Goal: Find specific page/section: Find specific page/section

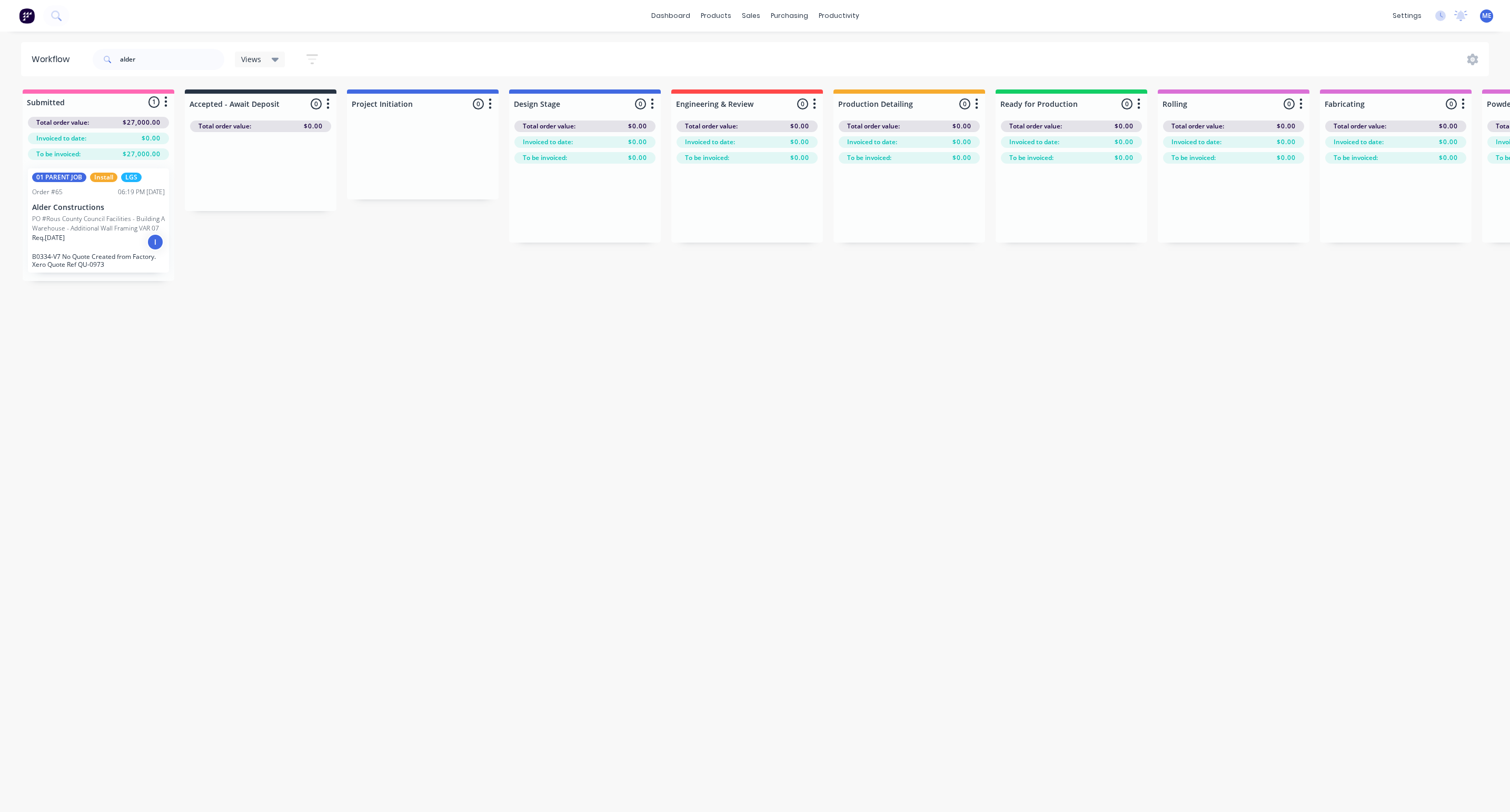
click at [103, 214] on p "PO #Rous County Council Facilities - Building A Warehouse - Additional Wall Fra…" at bounding box center [98, 223] width 132 height 19
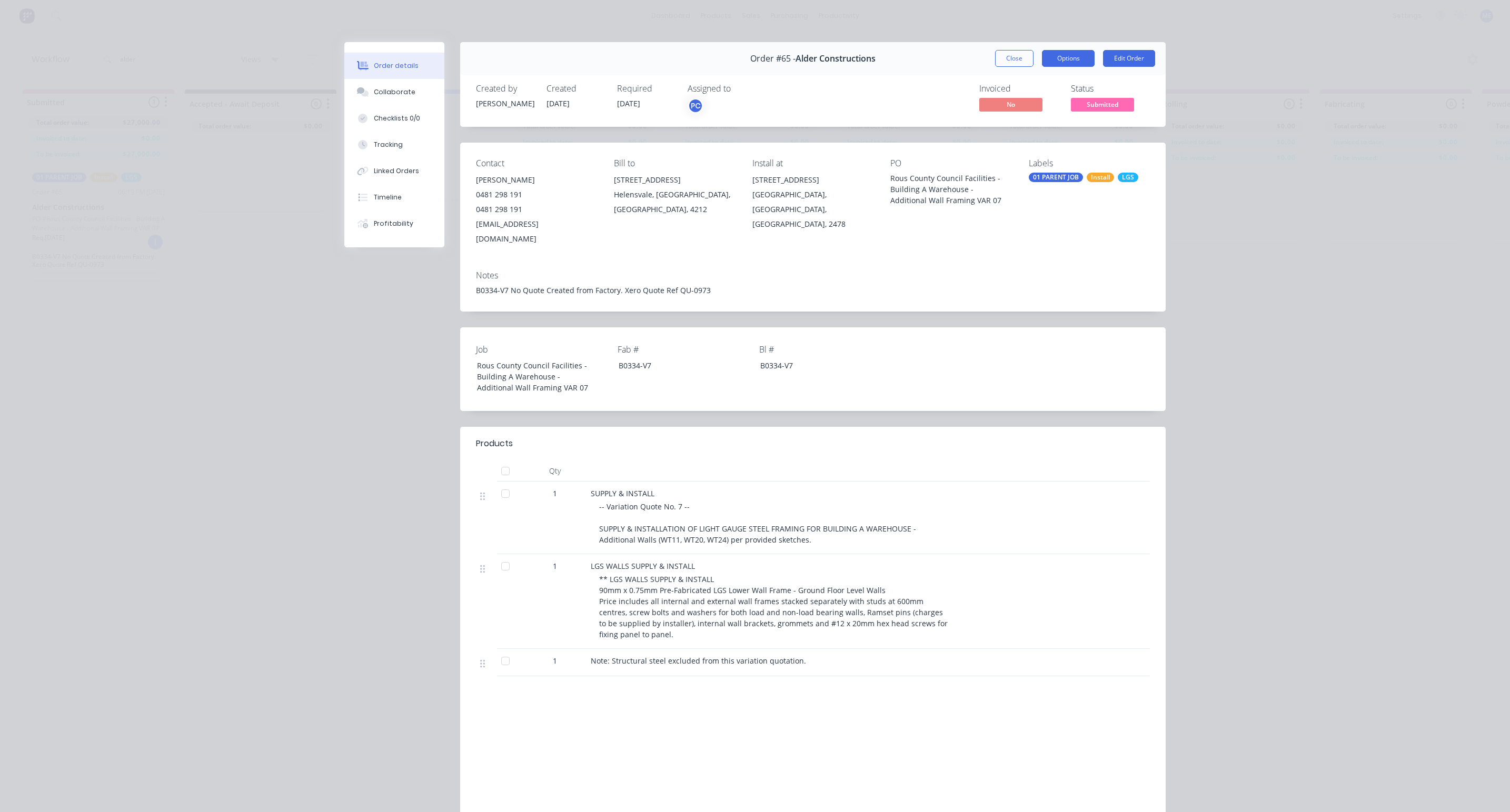
click at [1055, 56] on button "Options" at bounding box center [1068, 58] width 53 height 17
click at [1008, 285] on div "B0334-V7 No Quote Created from Factory. Xero Quote Ref QU-0973" at bounding box center [813, 290] width 674 height 11
click at [1013, 60] on button "Close" at bounding box center [1014, 58] width 39 height 17
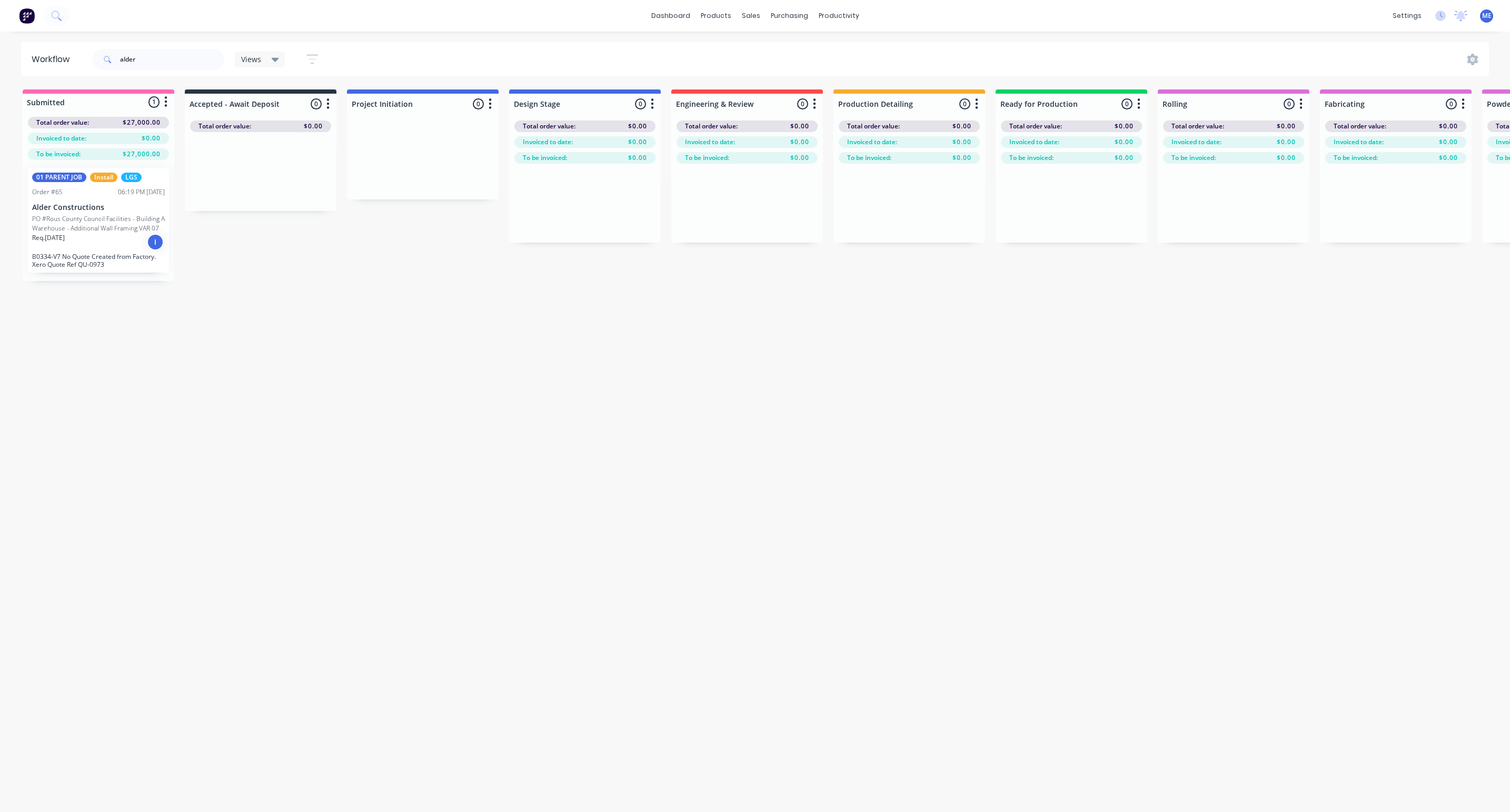
click at [570, 382] on div "Workflow alder Views Save new view None (Default) edit [PERSON_NAME]'s View edi…" at bounding box center [755, 416] width 1510 height 749
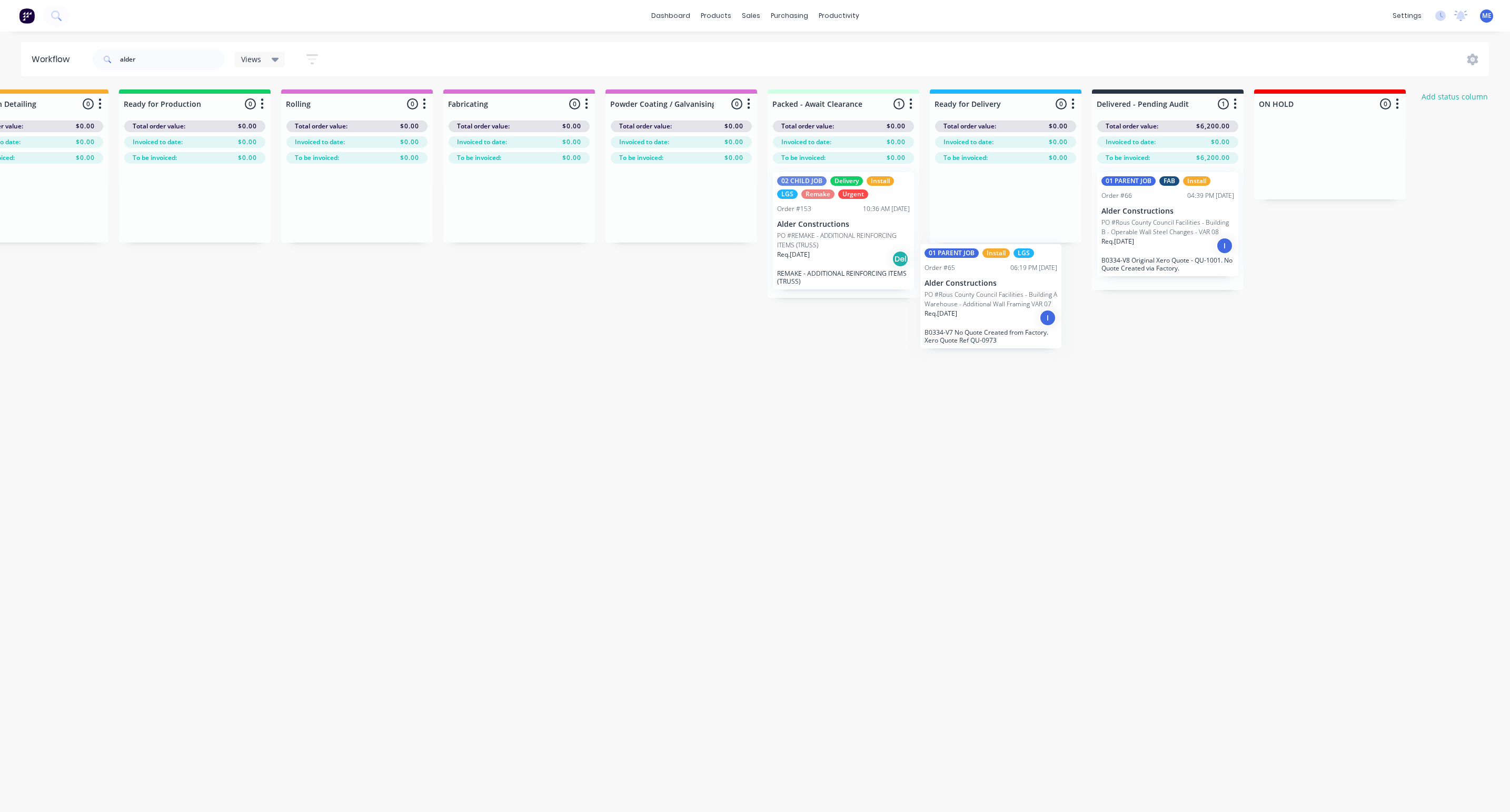
scroll to position [0, 877]
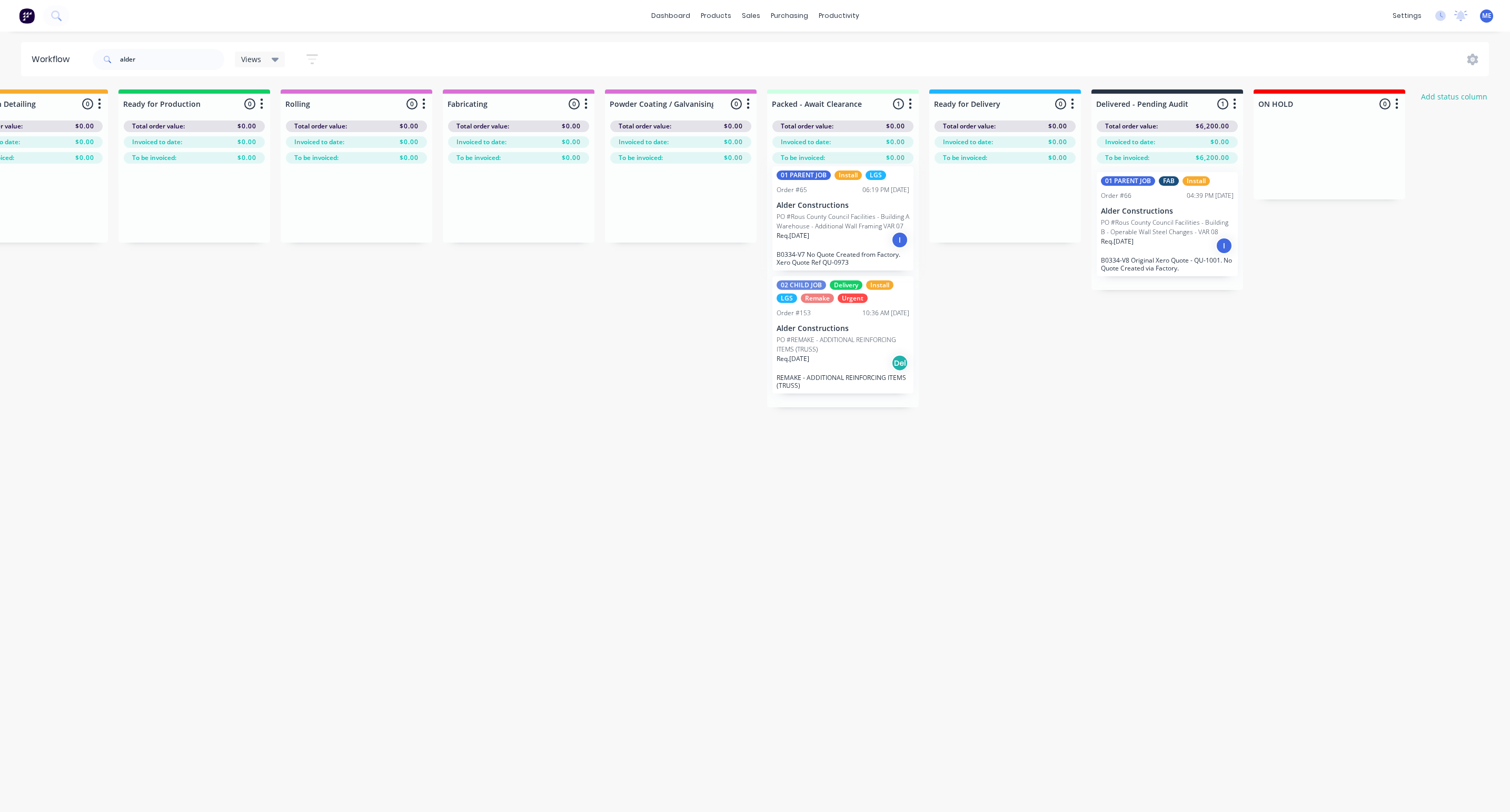
drag, startPoint x: 62, startPoint y: 234, endPoint x: 824, endPoint y: 235, distance: 762.0
click at [824, 235] on div "Submitted 1 Status colour #FF69B4 hex #FF69B4 Save Cancel Summaries Total order…" at bounding box center [374, 248] width 2519 height 318
click at [832, 361] on div "Req. [DATE] Del" at bounding box center [843, 368] width 132 height 18
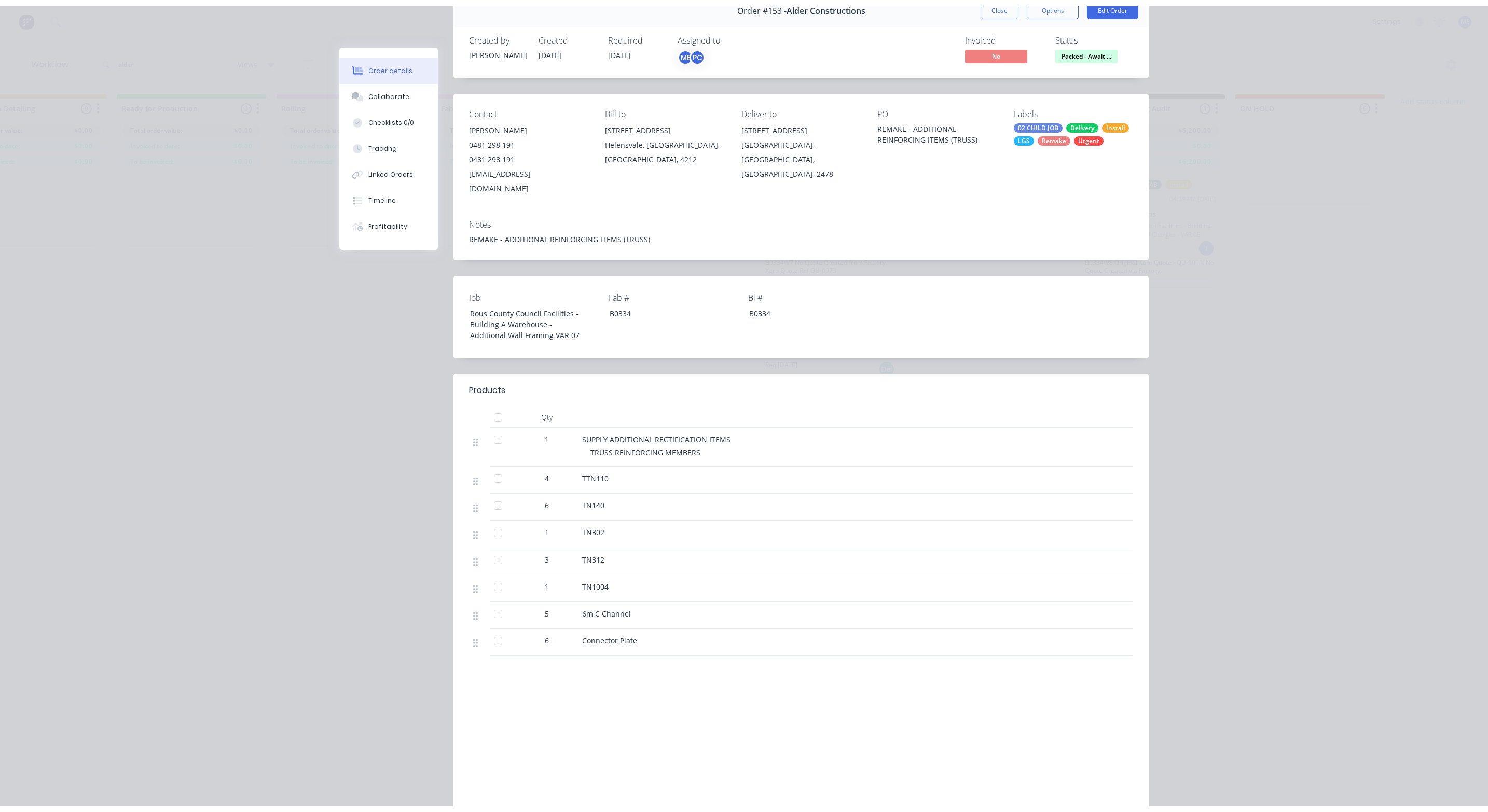
scroll to position [0, 0]
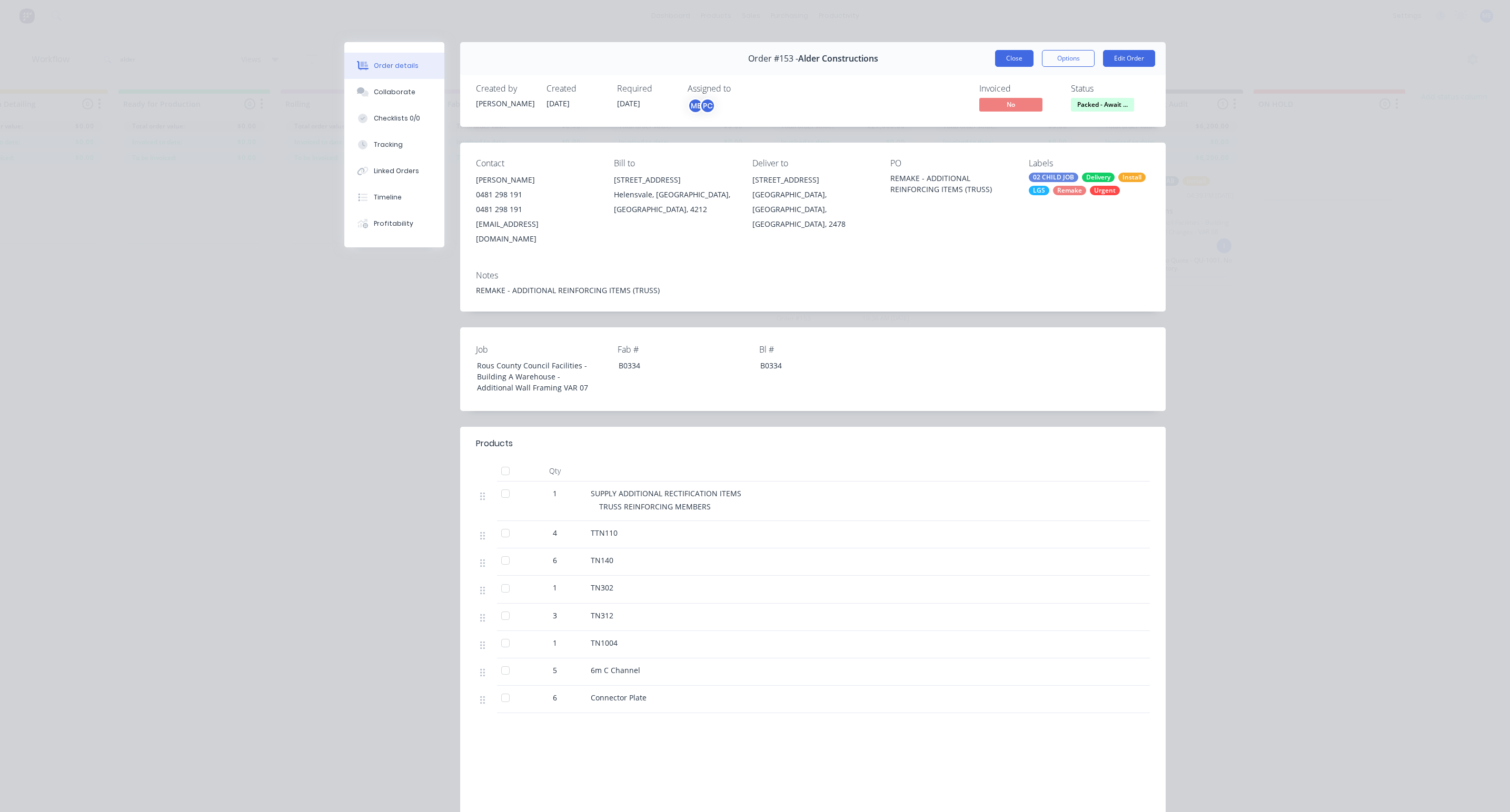
click at [1000, 57] on button "Close" at bounding box center [1014, 58] width 39 height 17
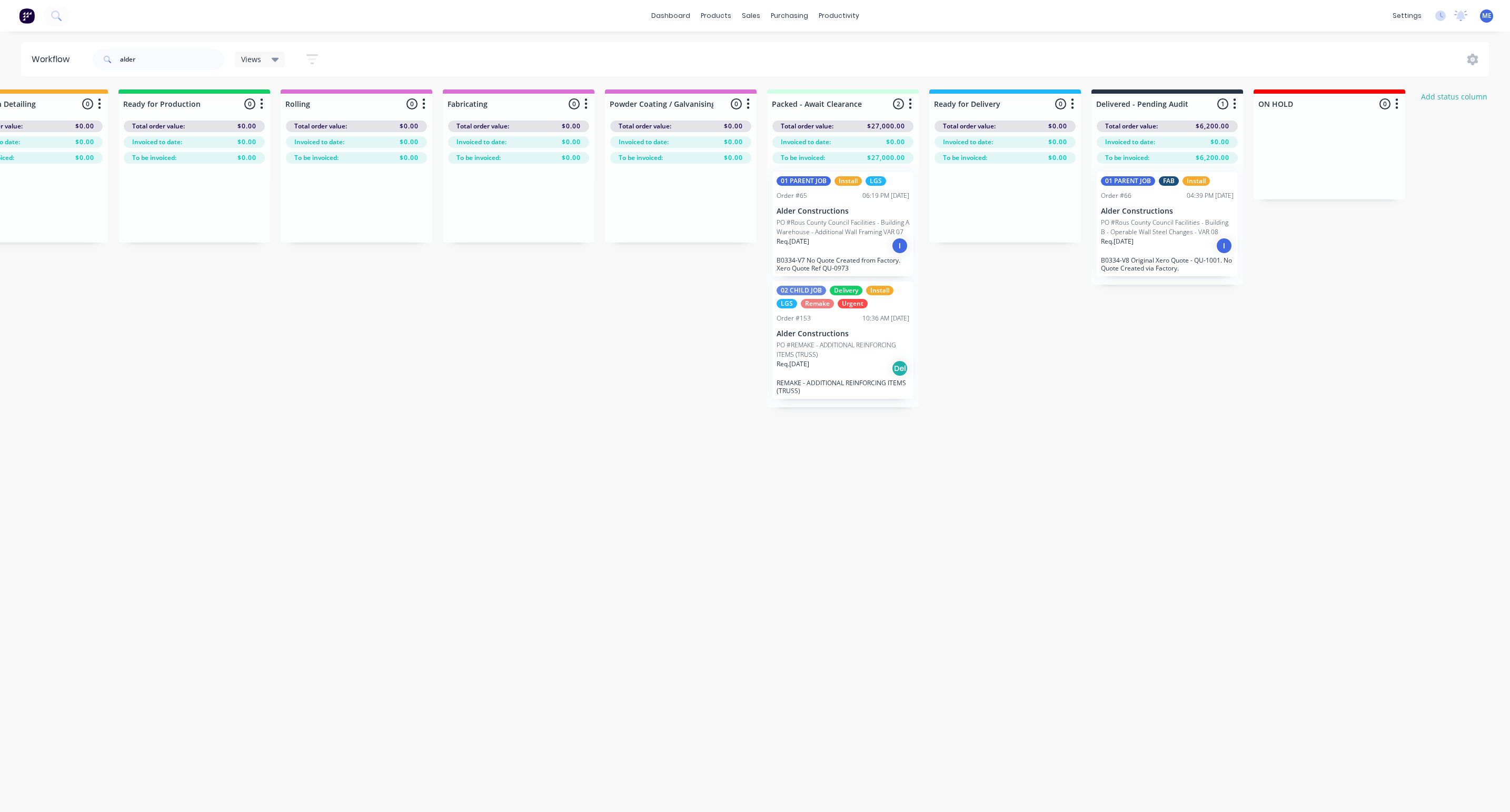
click at [868, 239] on div "Req. [DATE] I" at bounding box center [843, 246] width 132 height 18
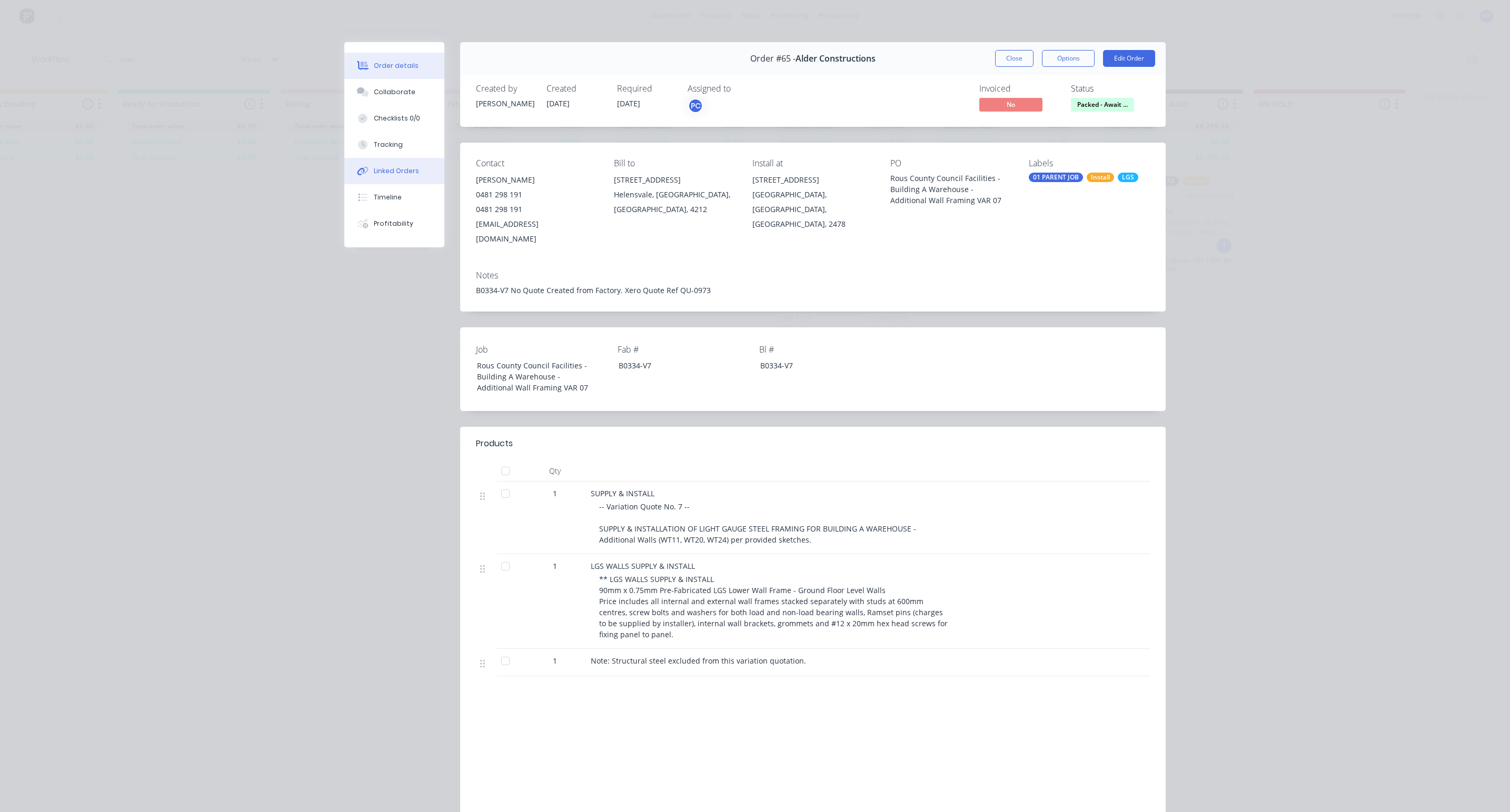
click at [381, 173] on div "Linked Orders" at bounding box center [396, 172] width 46 height 10
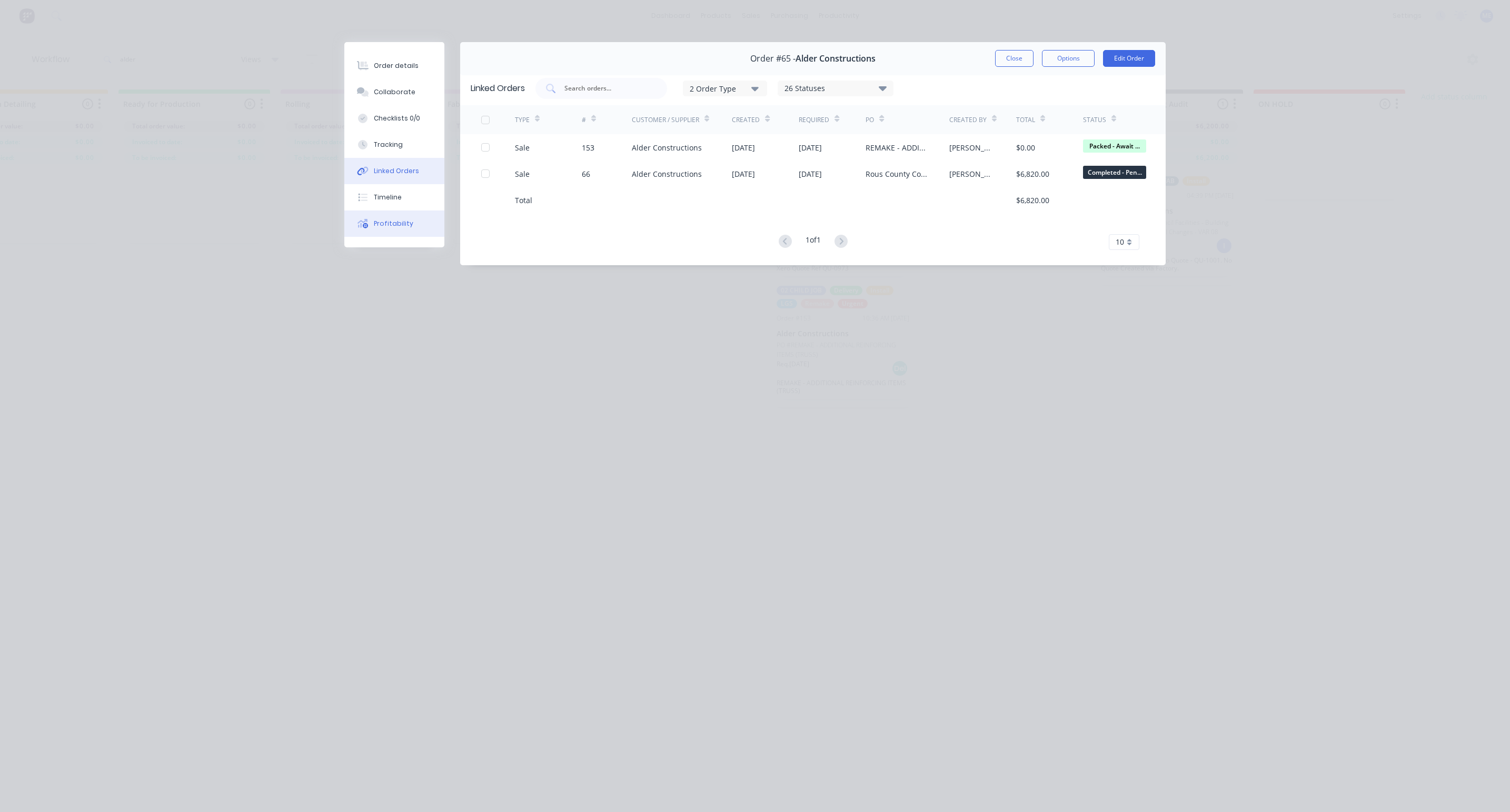
click at [386, 214] on button "Profitability" at bounding box center [394, 224] width 100 height 27
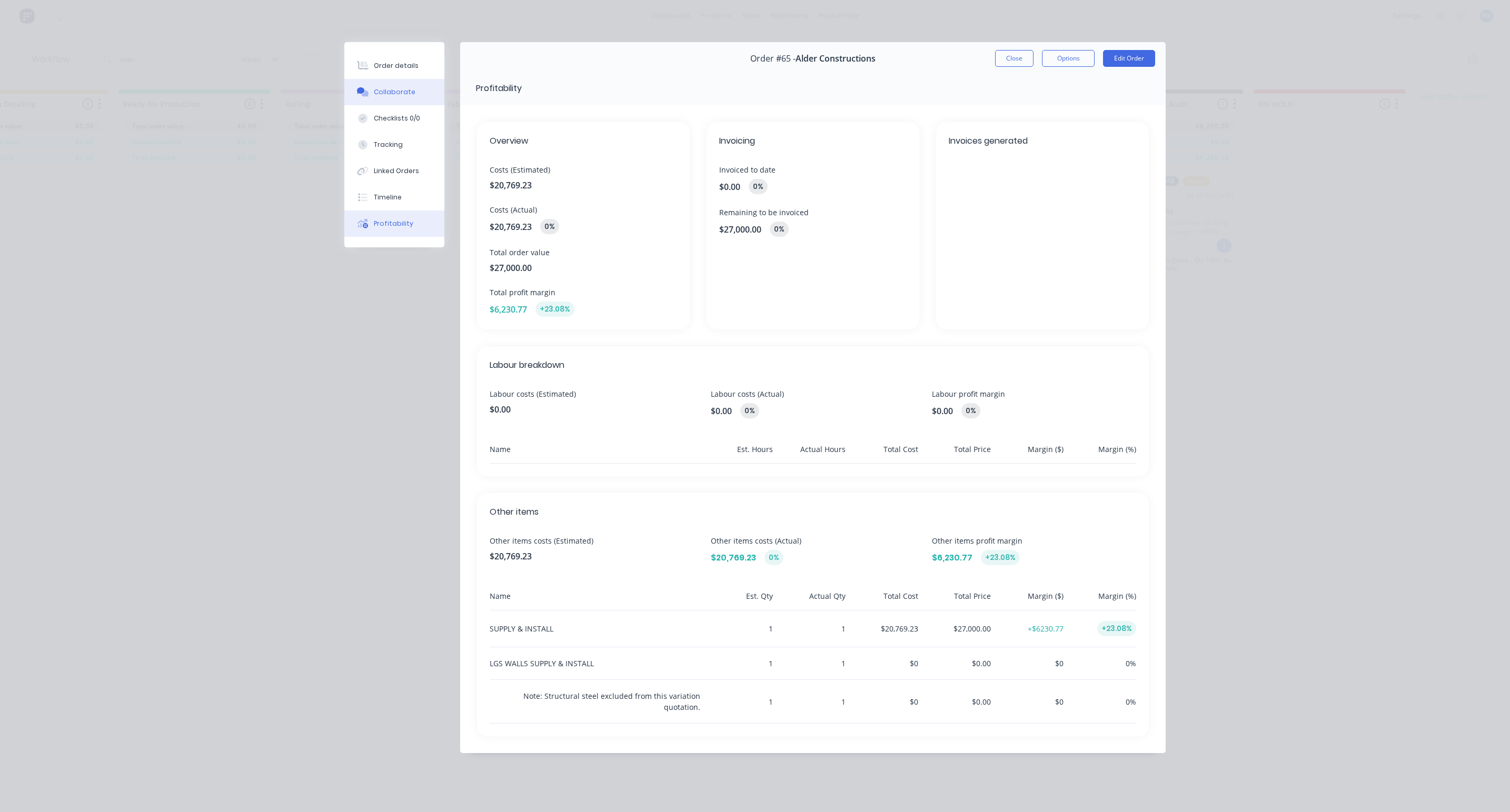
click at [394, 95] on div "Collaborate" at bounding box center [394, 92] width 41 height 10
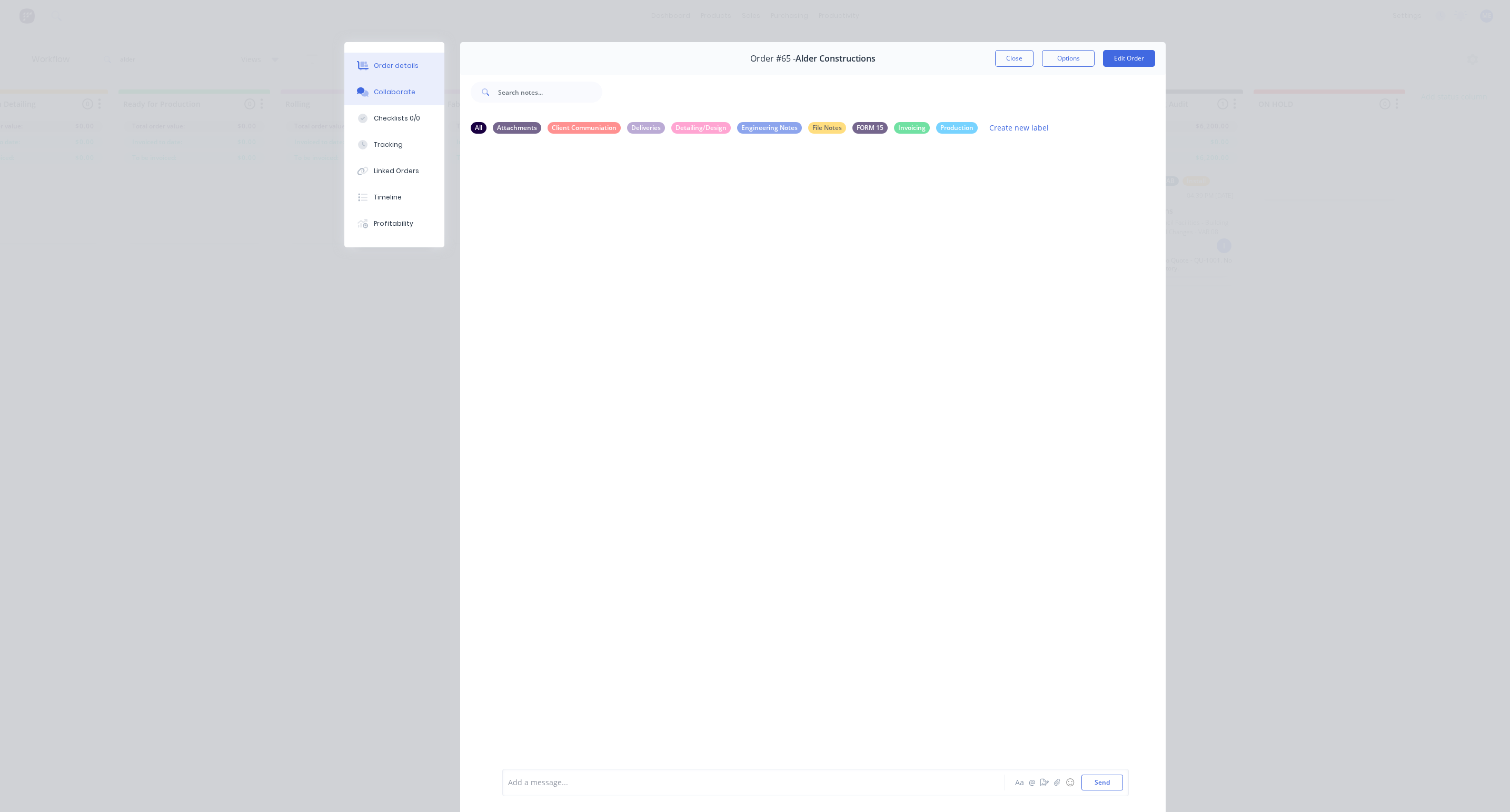
click at [397, 57] on button "Order details" at bounding box center [394, 66] width 100 height 27
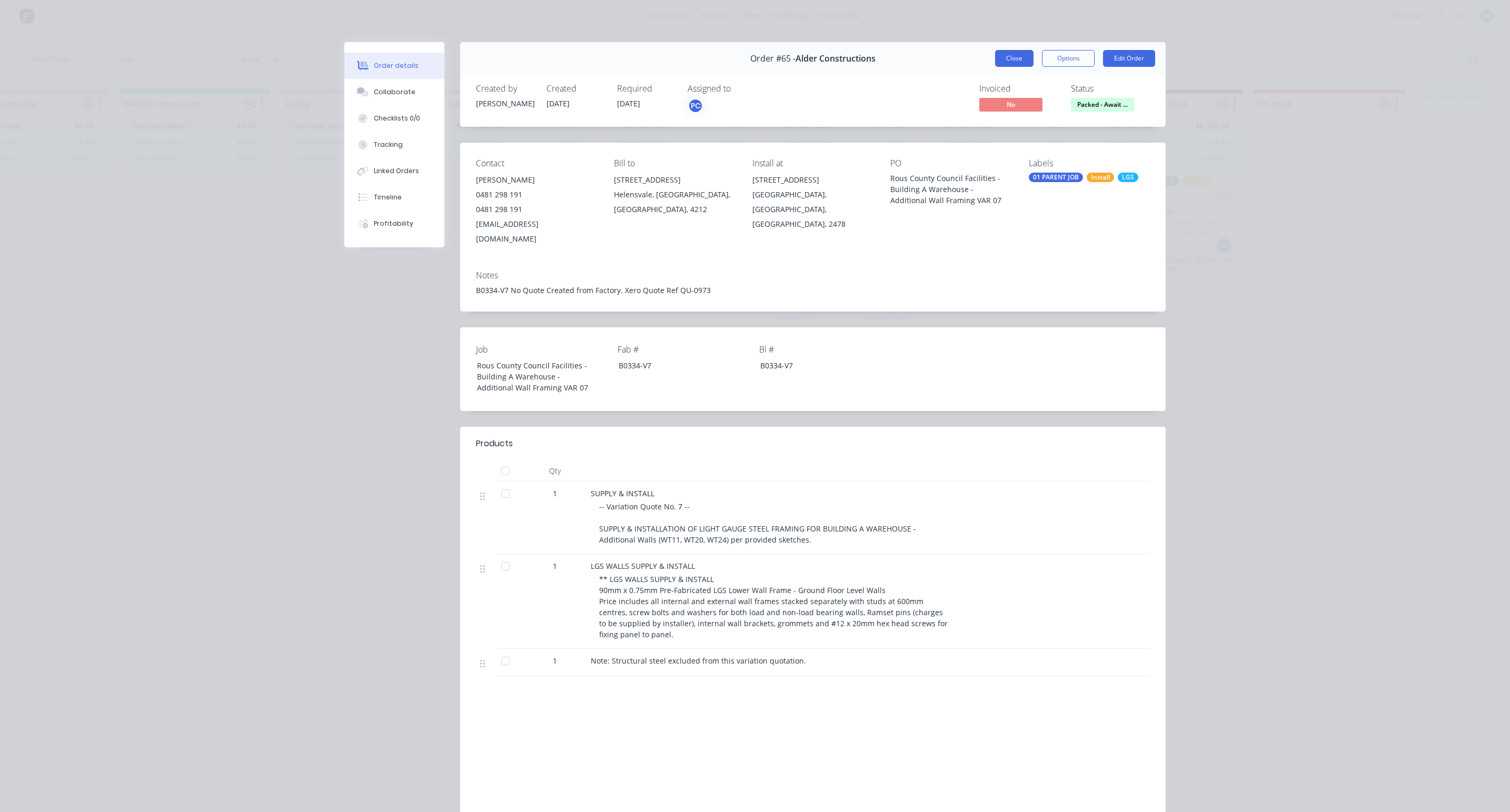
click at [1019, 60] on button "Close" at bounding box center [1014, 58] width 39 height 17
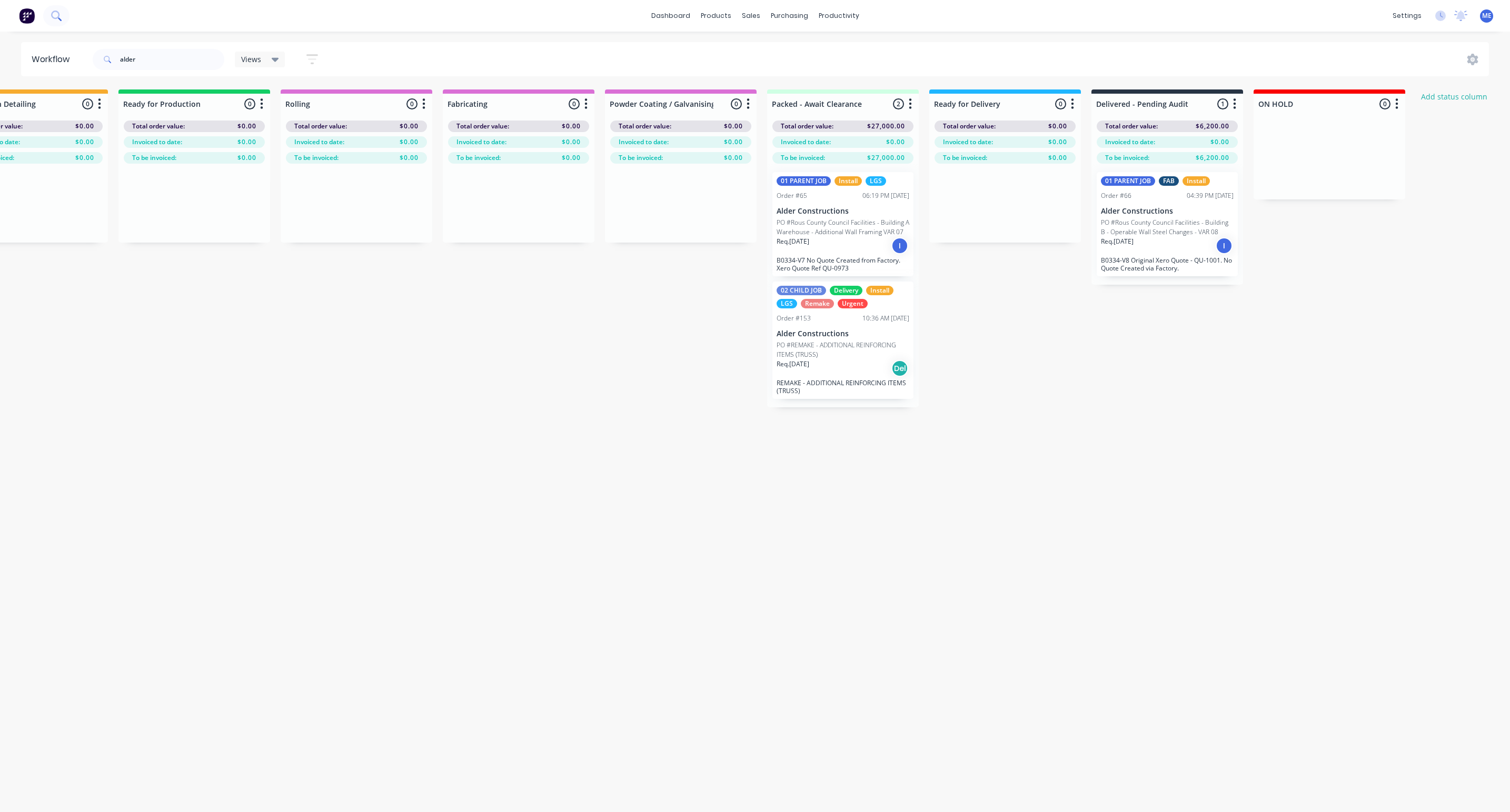
click at [69, 15] on button at bounding box center [57, 16] width 27 height 21
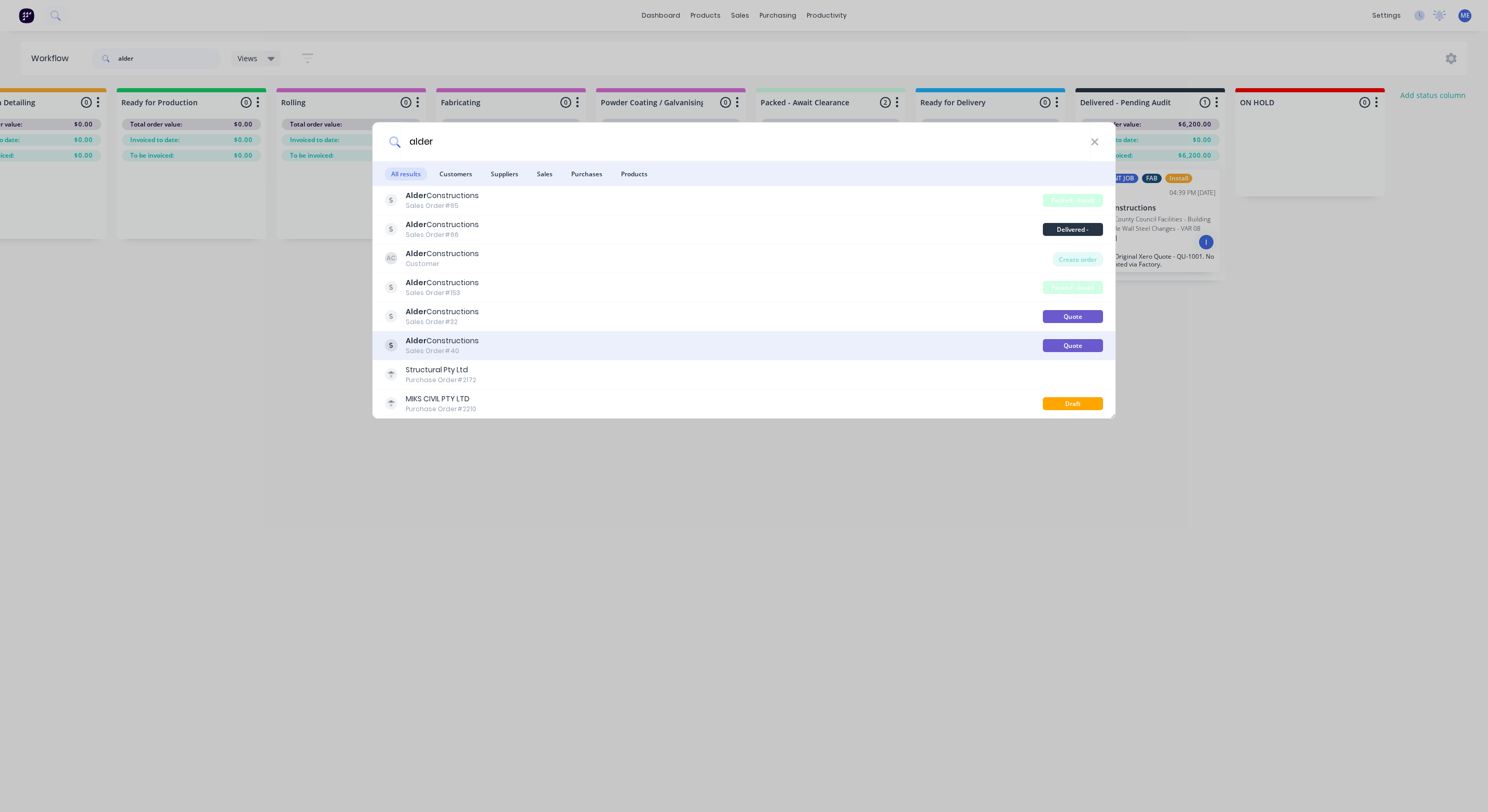
type input "alder"
click at [490, 348] on div "Alder Constructions Sales Order #40" at bounding box center [714, 345] width 658 height 20
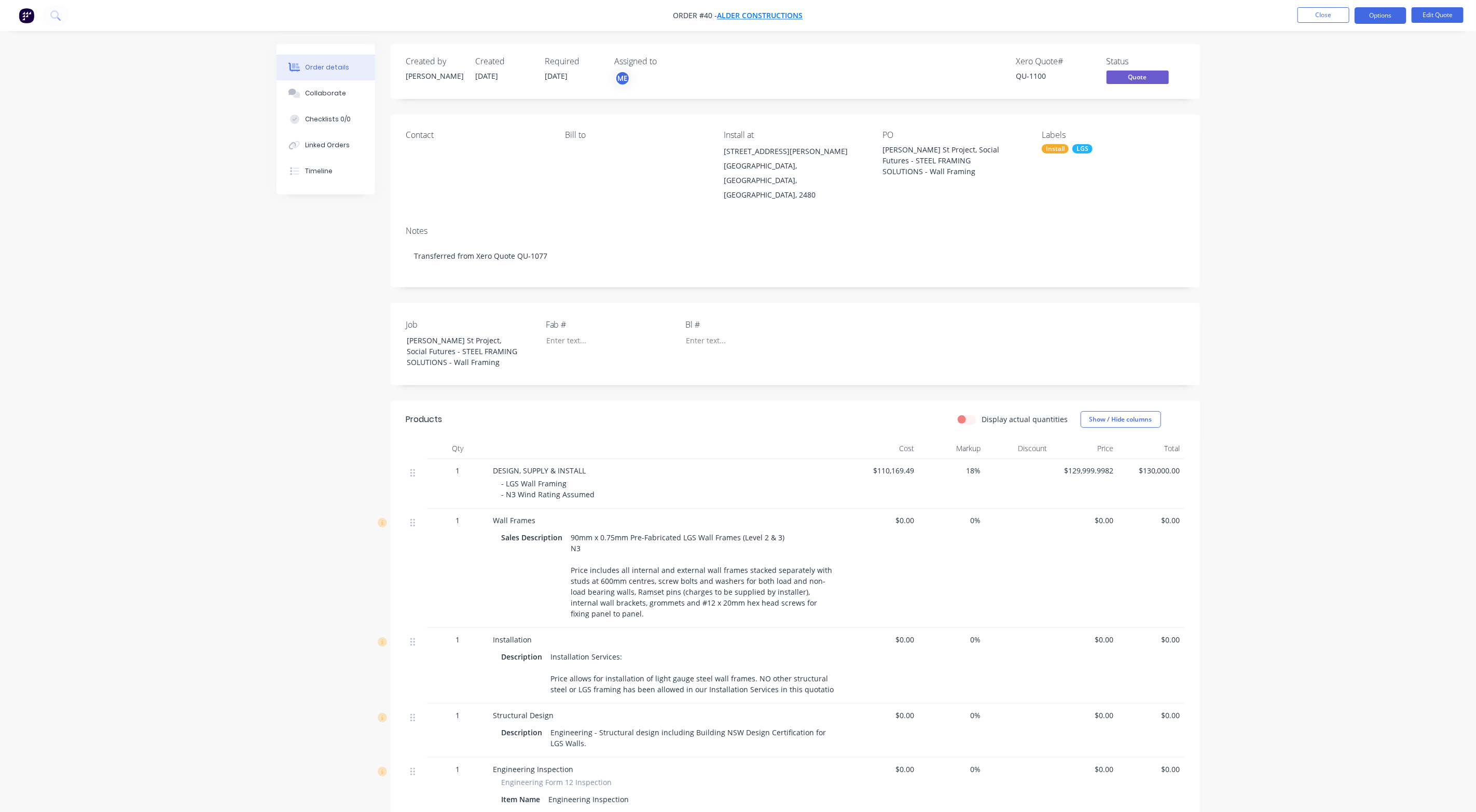
click at [758, 17] on span "Alder Constructions" at bounding box center [760, 16] width 86 height 10
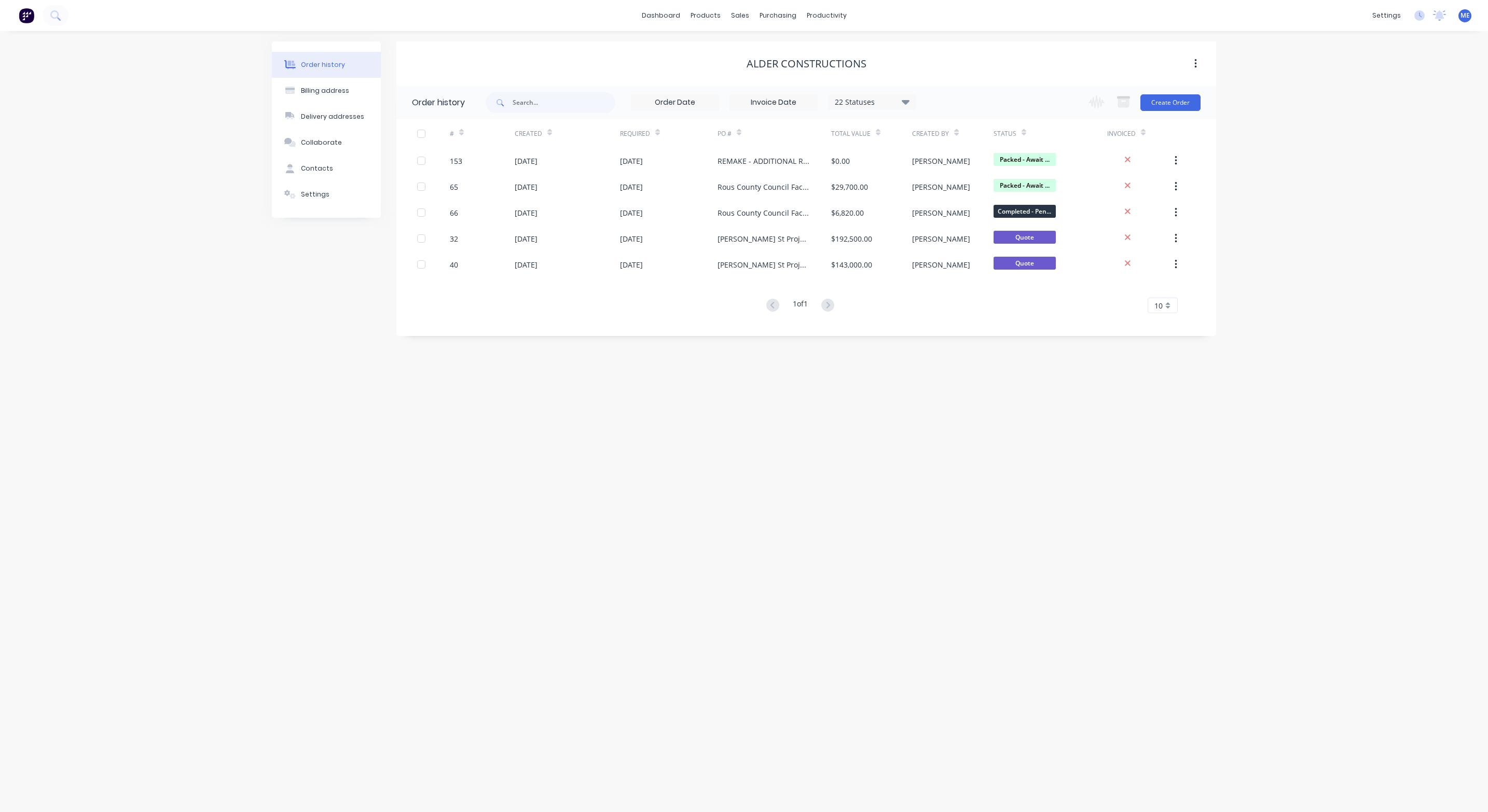
click at [317, 488] on div "Order history Billing address Delivery addresses Collaborate Contacts Settings …" at bounding box center [744, 422] width 1488 height 781
click at [858, 628] on div "Order history Billing address Delivery addresses Collaborate Contacts Settings …" at bounding box center [744, 422] width 1488 height 781
drag, startPoint x: 858, startPoint y: 522, endPoint x: 833, endPoint y: 582, distance: 65.0
click at [856, 524] on div "Order history Billing address Delivery addresses Collaborate Contacts Settings …" at bounding box center [744, 422] width 1488 height 781
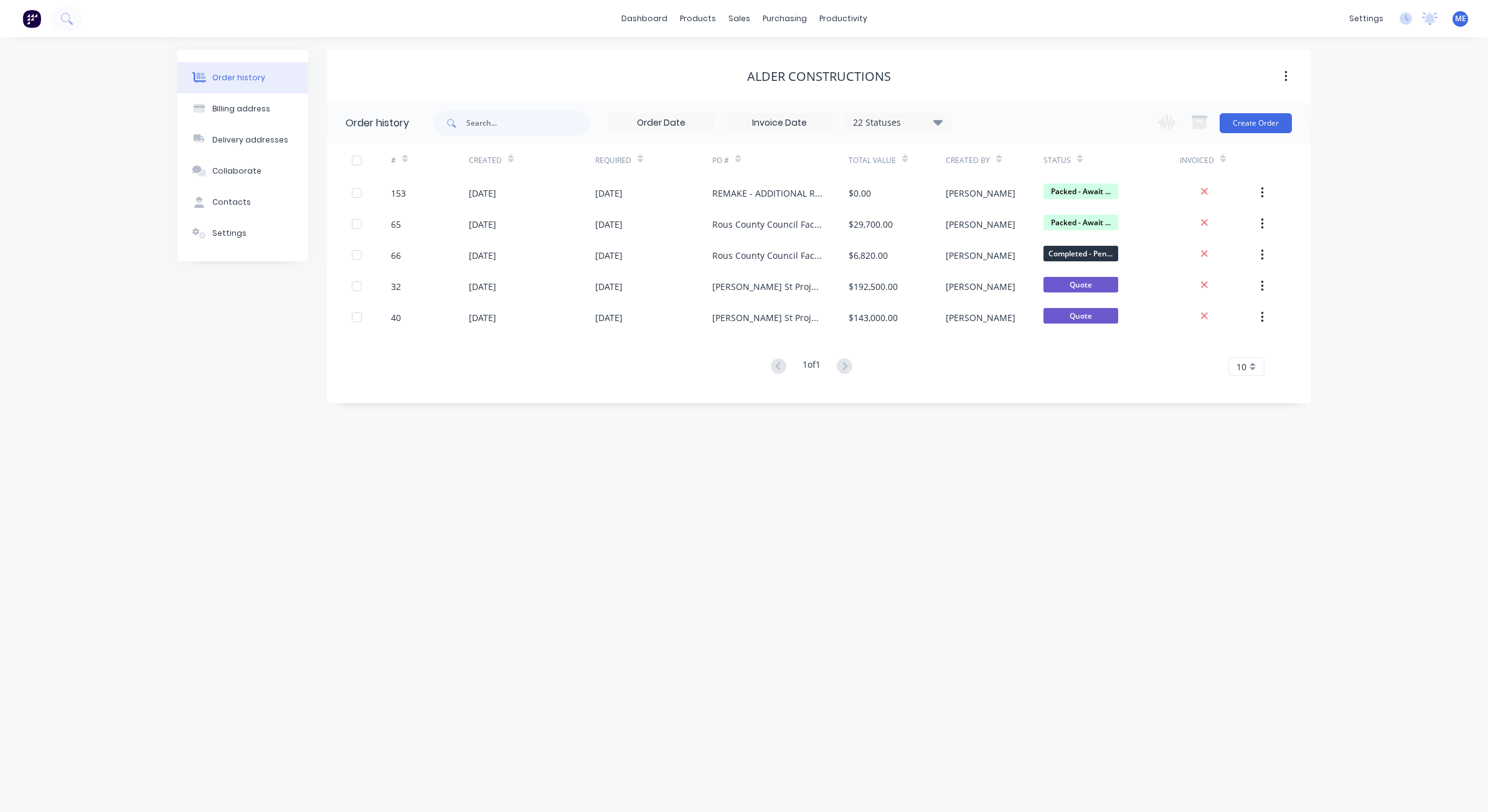
click at [134, 493] on div "Order history Billing address Delivery addresses Collaborate Contacts Settings …" at bounding box center [744, 425] width 1488 height 775
click at [628, 642] on div "Order history Billing address Delivery addresses Collaborate Contacts Settings …" at bounding box center [744, 425] width 1488 height 775
click at [75, 259] on div "Order history Billing address Delivery addresses Collaborate Contacts Settings …" at bounding box center [744, 425] width 1488 height 775
